Goal: Information Seeking & Learning: Check status

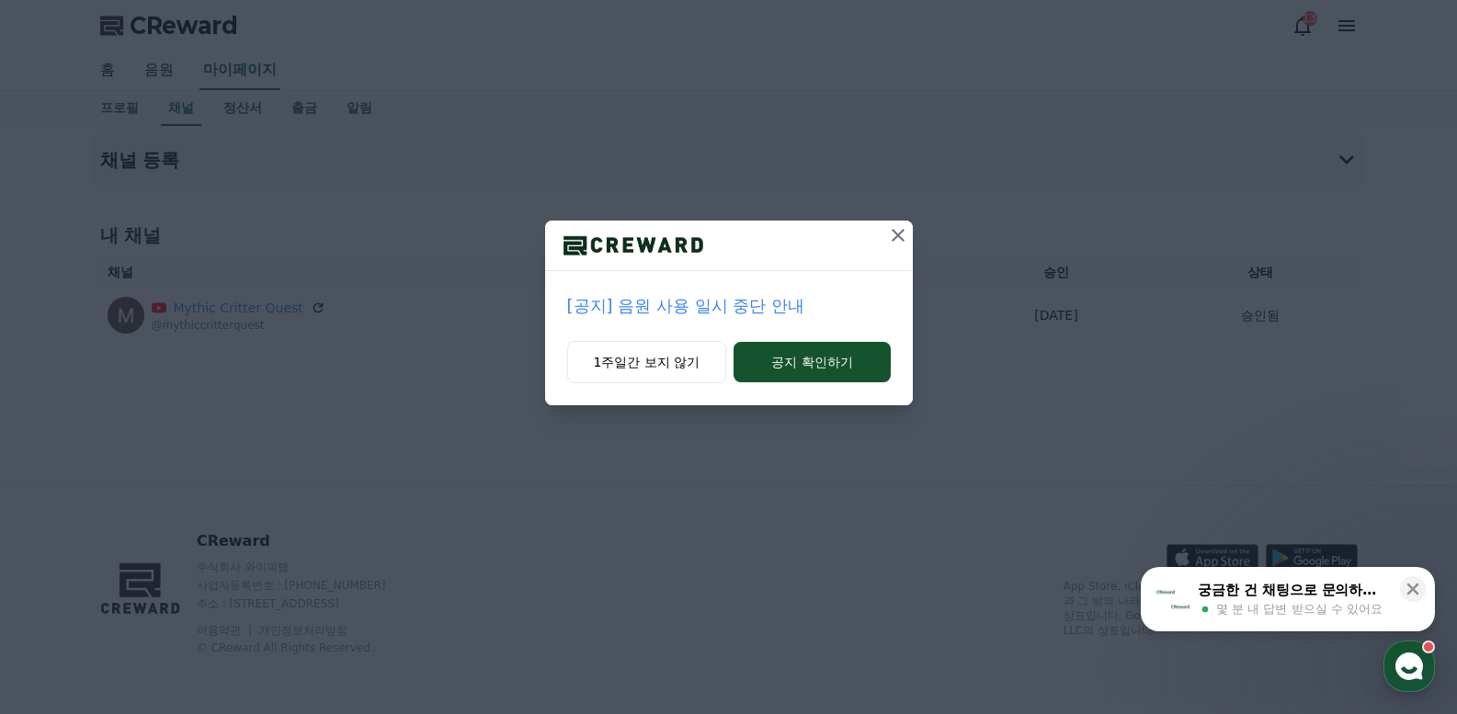
click at [892, 233] on icon at bounding box center [898, 235] width 22 height 22
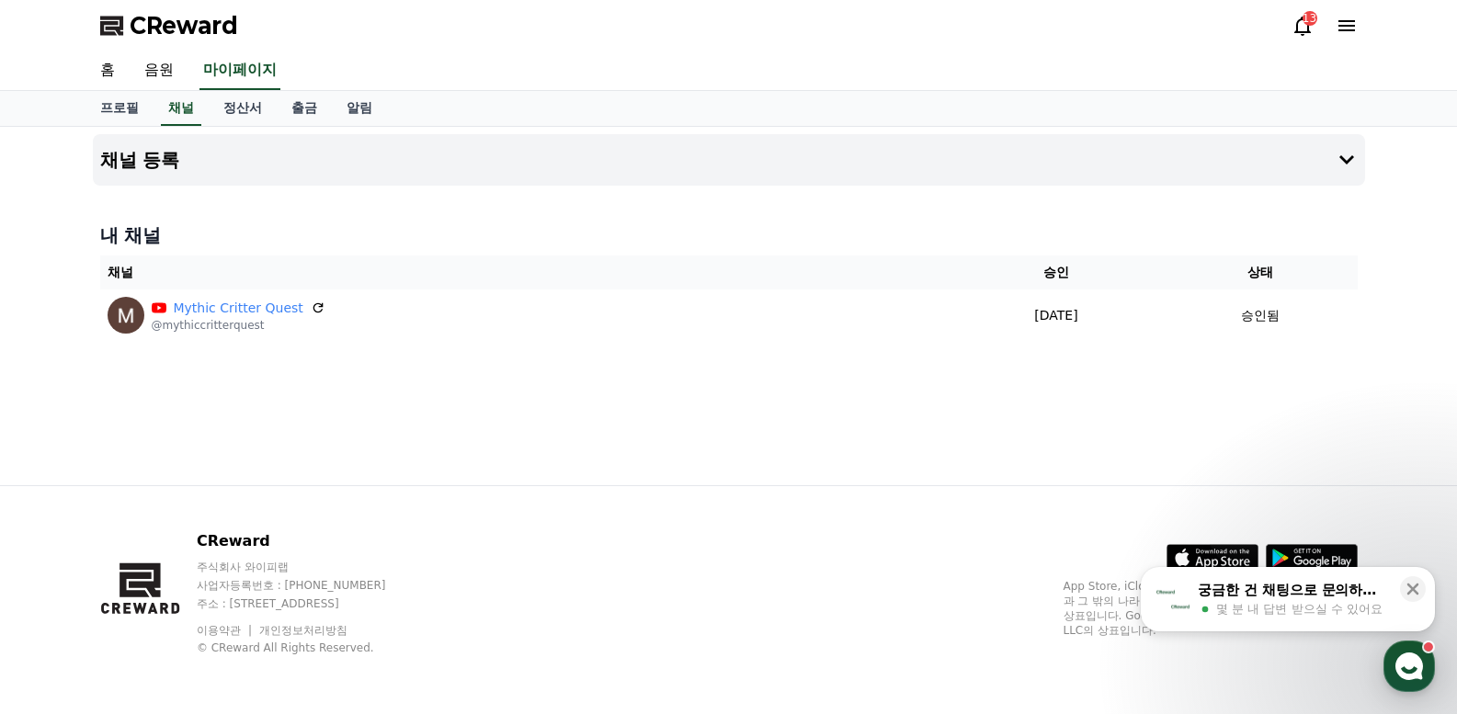
click at [196, 19] on span "CReward" at bounding box center [184, 25] width 108 height 29
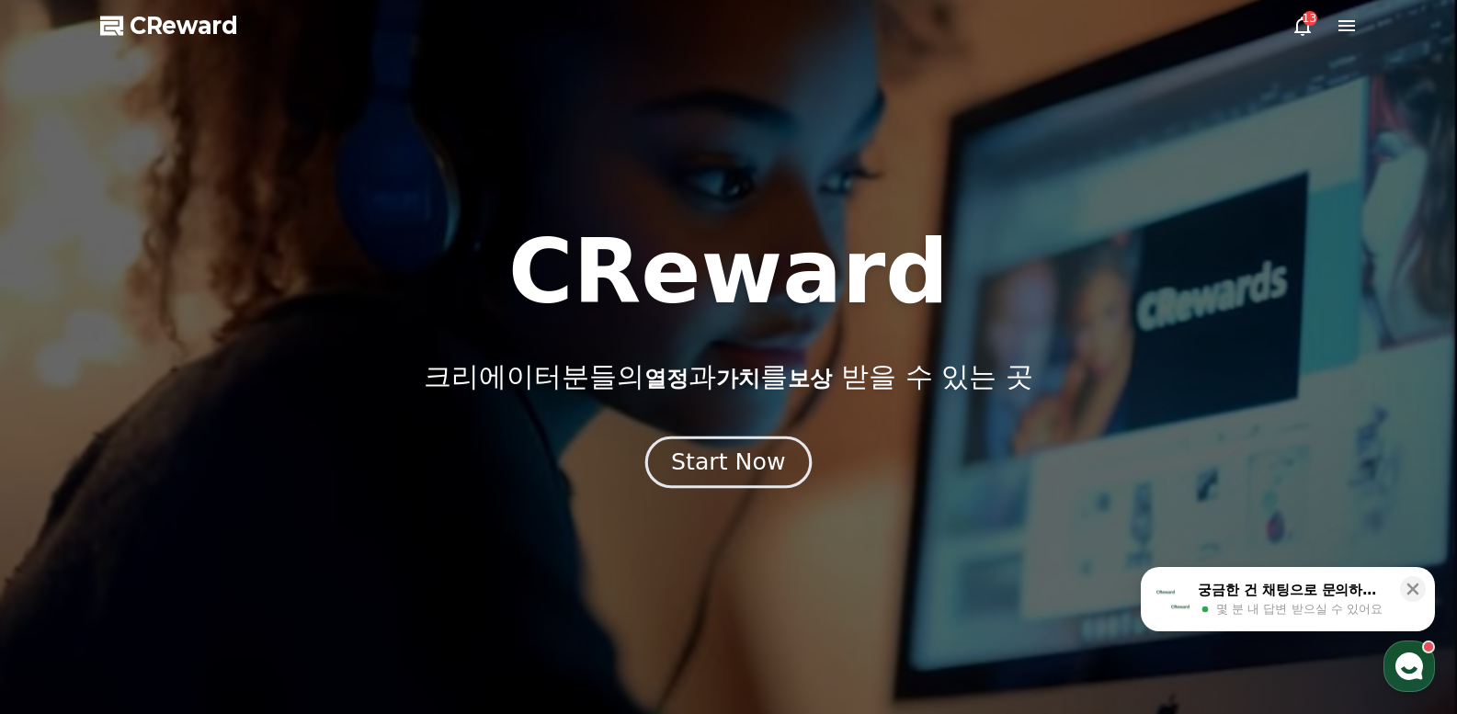
click at [738, 466] on div "Start Now" at bounding box center [728, 462] width 114 height 31
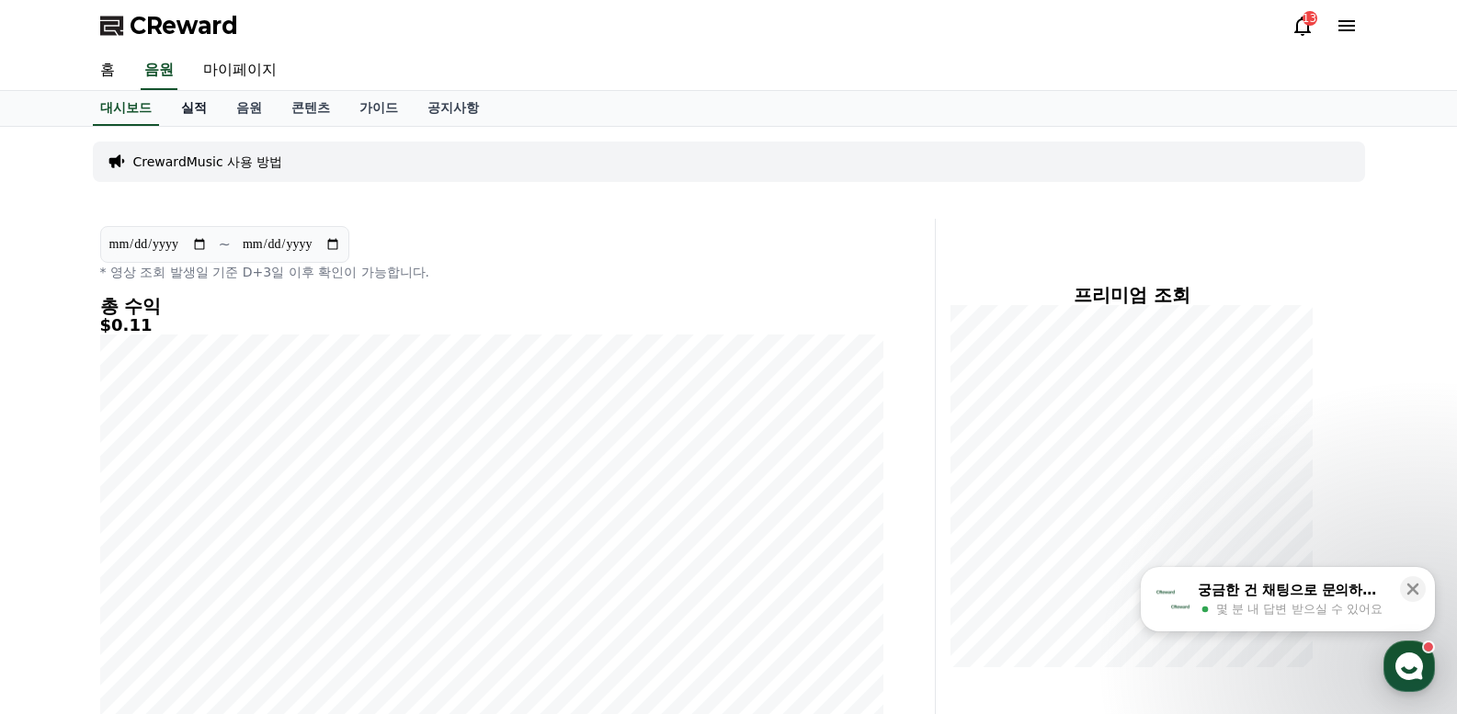
click at [203, 104] on link "실적" at bounding box center [193, 108] width 55 height 35
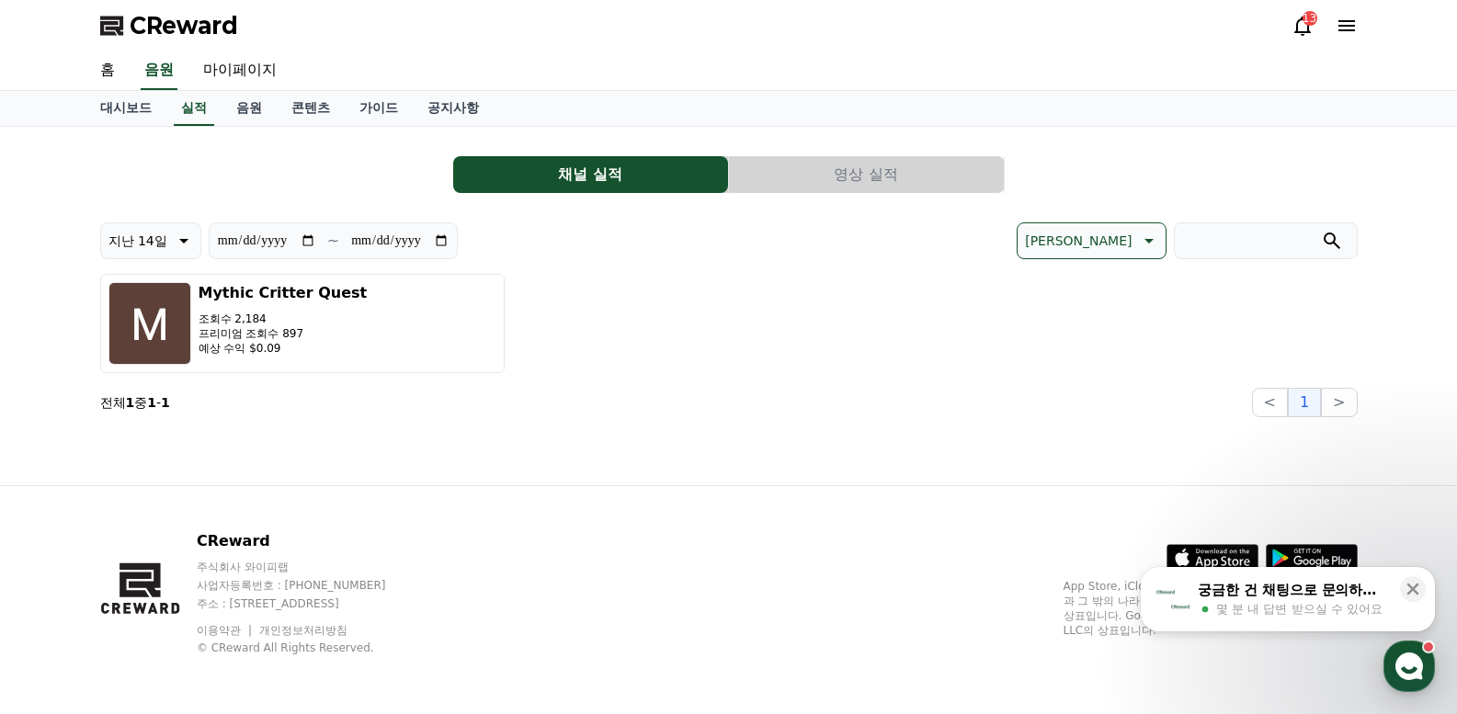
click at [907, 170] on button "영상 실적" at bounding box center [866, 174] width 275 height 37
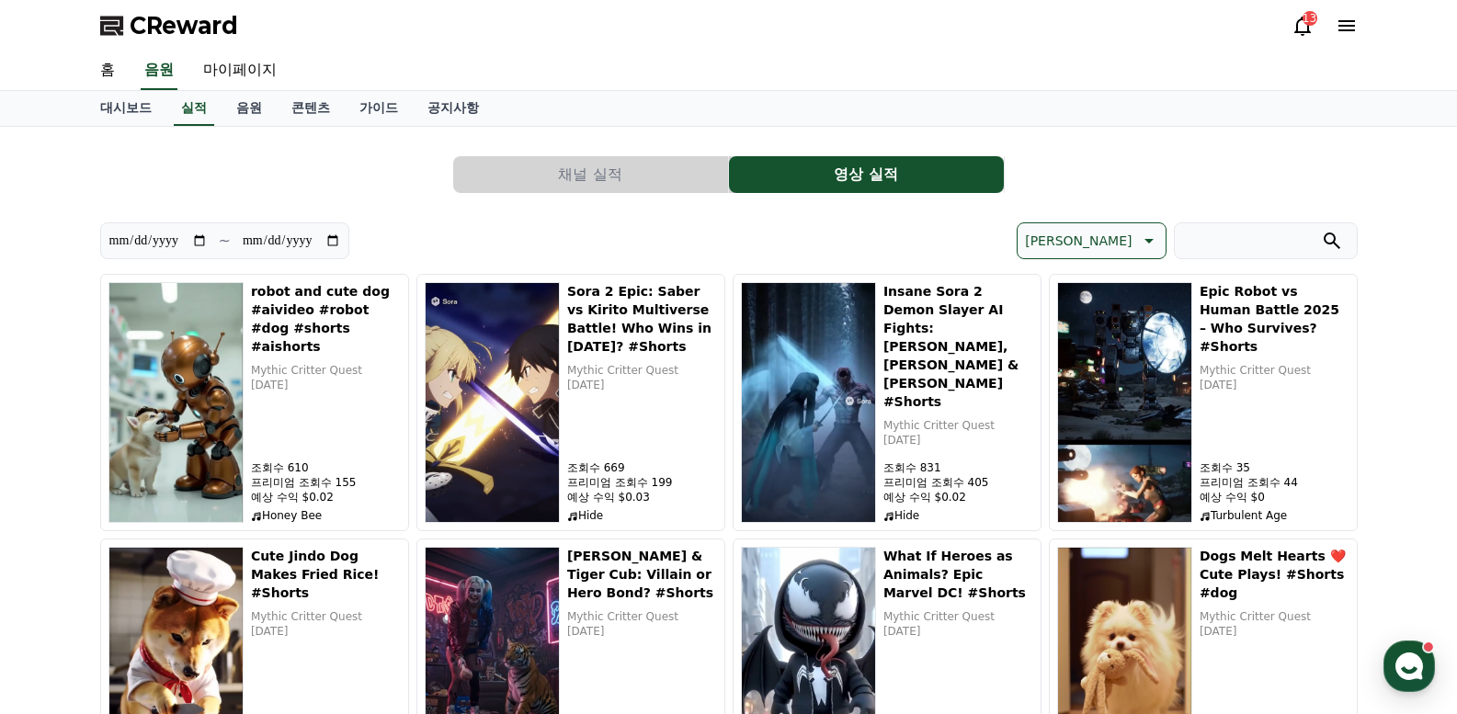
click at [1292, 32] on icon at bounding box center [1303, 26] width 22 height 22
